Goal: Transaction & Acquisition: Purchase product/service

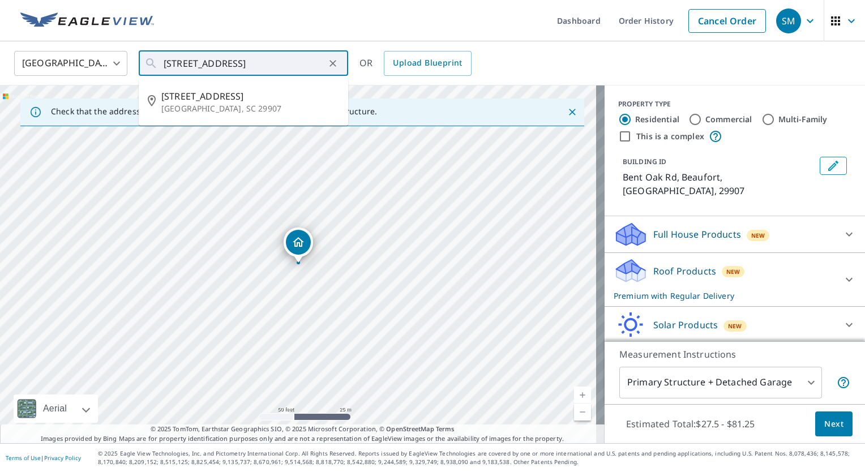
click at [184, 67] on input "[STREET_ADDRESS]" at bounding box center [244, 64] width 161 height 32
click at [231, 106] on p "[GEOGRAPHIC_DATA], SC 29907" at bounding box center [250, 108] width 178 height 11
type input "[STREET_ADDRESS]"
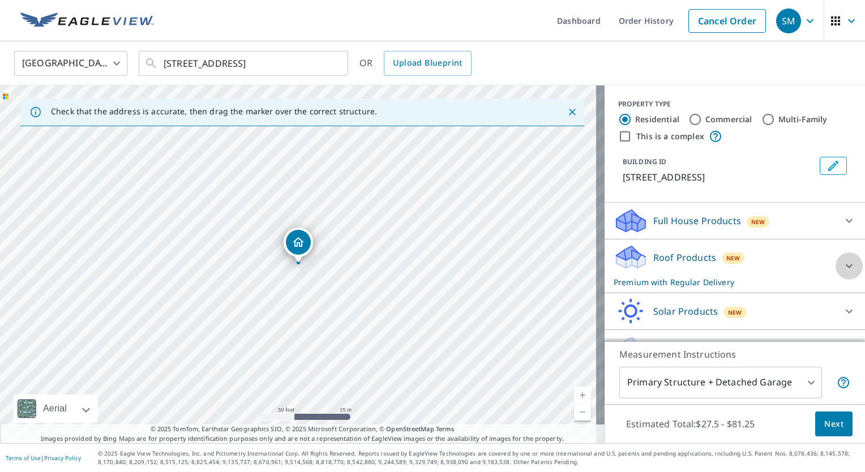
click at [842, 265] on icon at bounding box center [849, 266] width 14 height 14
click at [827, 430] on span "Next" at bounding box center [833, 424] width 19 height 14
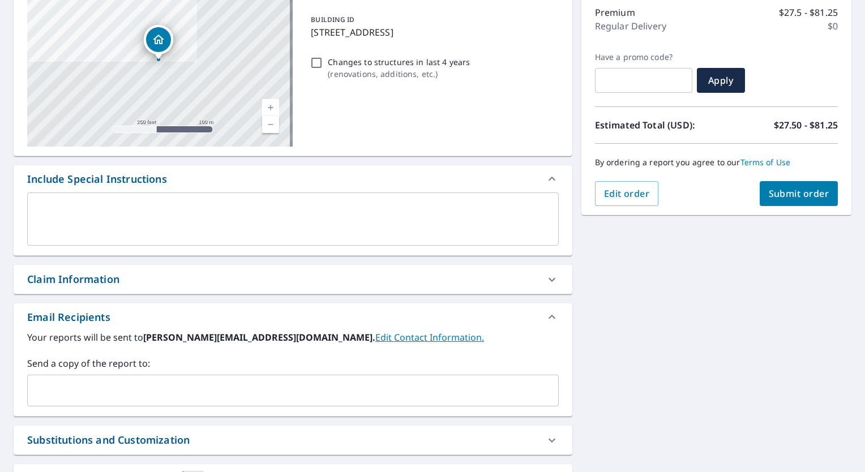
scroll to position [147, 0]
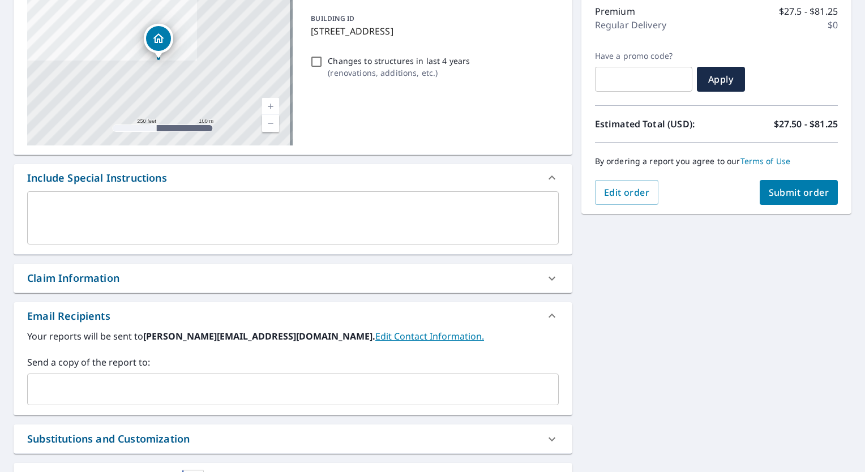
click at [226, 389] on input "text" at bounding box center [284, 390] width 504 height 22
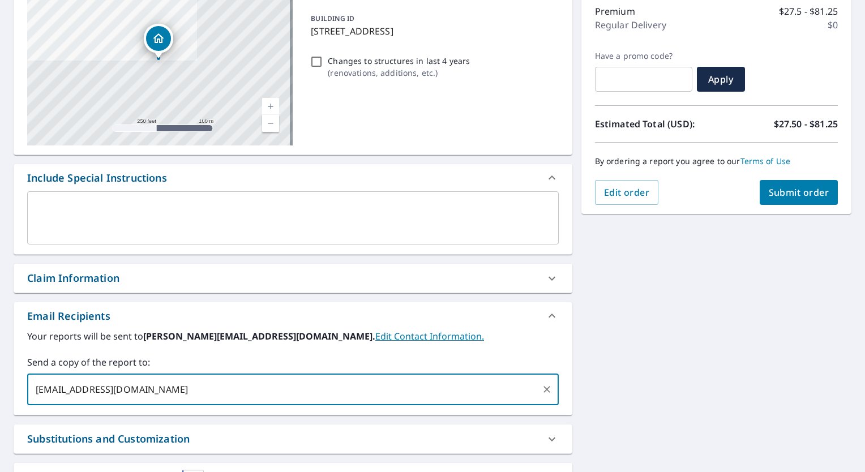
type input "[EMAIL_ADDRESS][DOMAIN_NAME]"
click at [797, 195] on span "Submit order" at bounding box center [799, 192] width 61 height 12
